Goal: Information Seeking & Learning: Learn about a topic

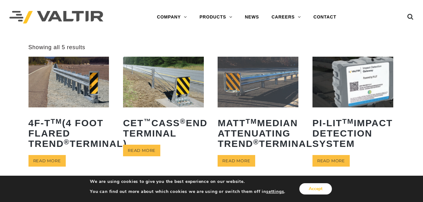
click at [309, 191] on button "Accept" at bounding box center [316, 188] width 33 height 11
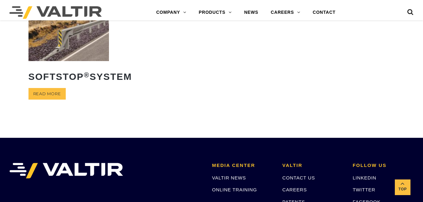
scroll to position [177, 0]
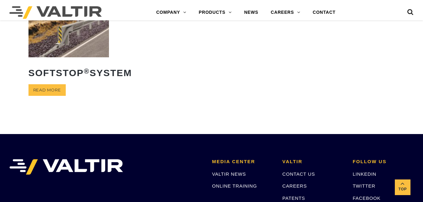
click at [78, 57] on img at bounding box center [69, 32] width 81 height 50
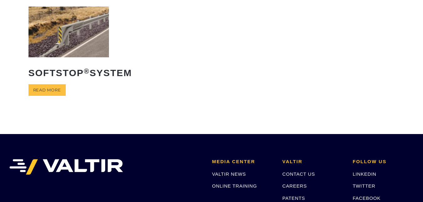
scroll to position [0, 0]
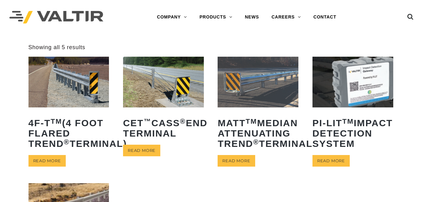
click at [66, 83] on img at bounding box center [69, 82] width 81 height 50
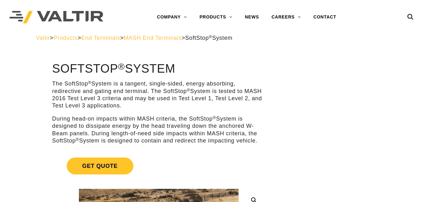
scroll to position [177, 0]
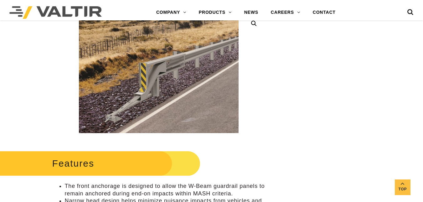
click at [17, 6] on img at bounding box center [55, 12] width 92 height 13
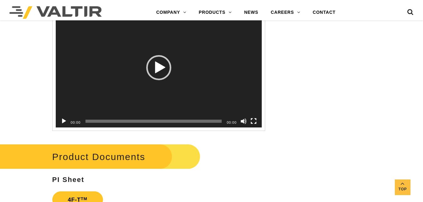
scroll to position [1060, 0]
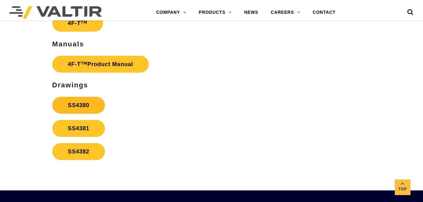
click at [75, 106] on link "SS4380" at bounding box center [78, 105] width 53 height 17
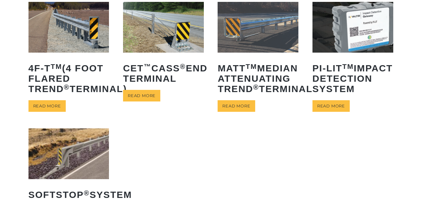
scroll to position [56, 0]
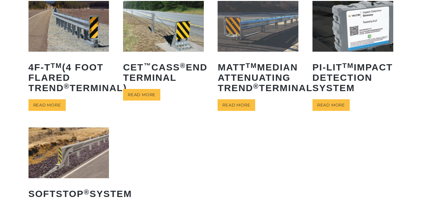
click at [80, 176] on img at bounding box center [69, 153] width 81 height 50
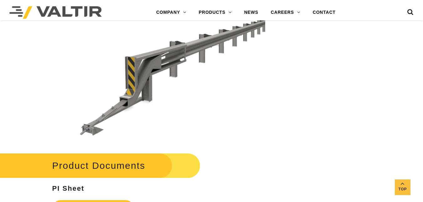
scroll to position [1568, 0]
